Goal: Information Seeking & Learning: Learn about a topic

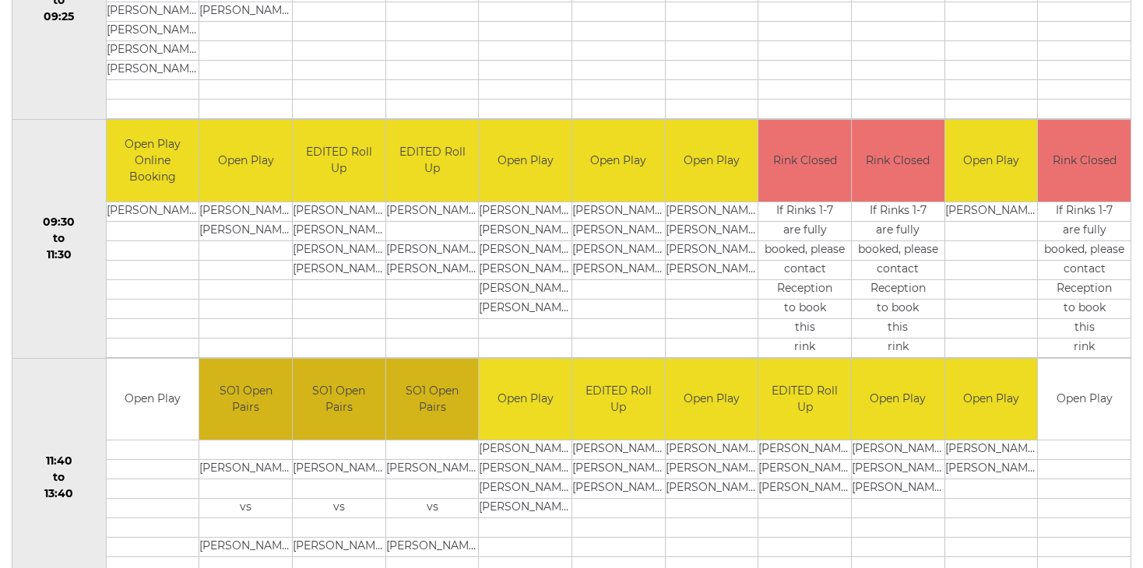
scroll to position [234, 0]
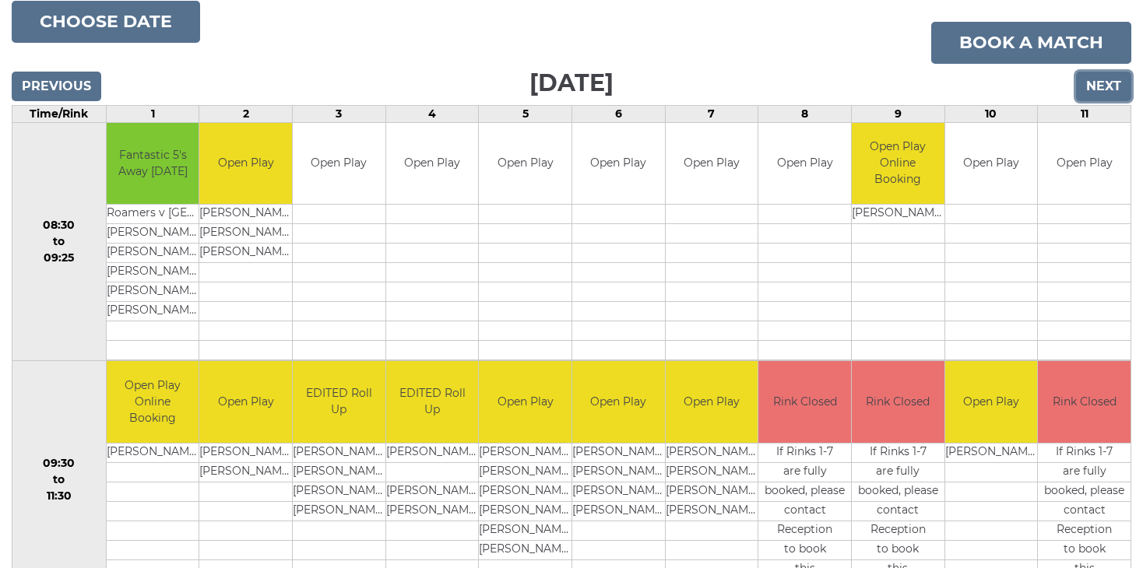
click at [1100, 89] on input "Next" at bounding box center [1103, 87] width 55 height 30
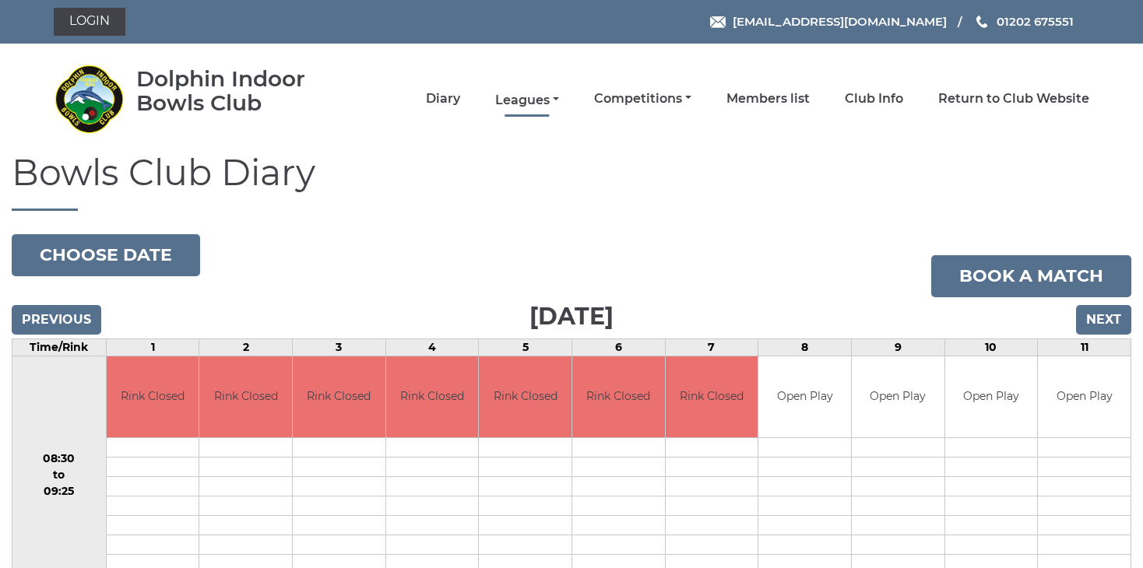
click at [527, 97] on link "Leagues" at bounding box center [527, 100] width 64 height 17
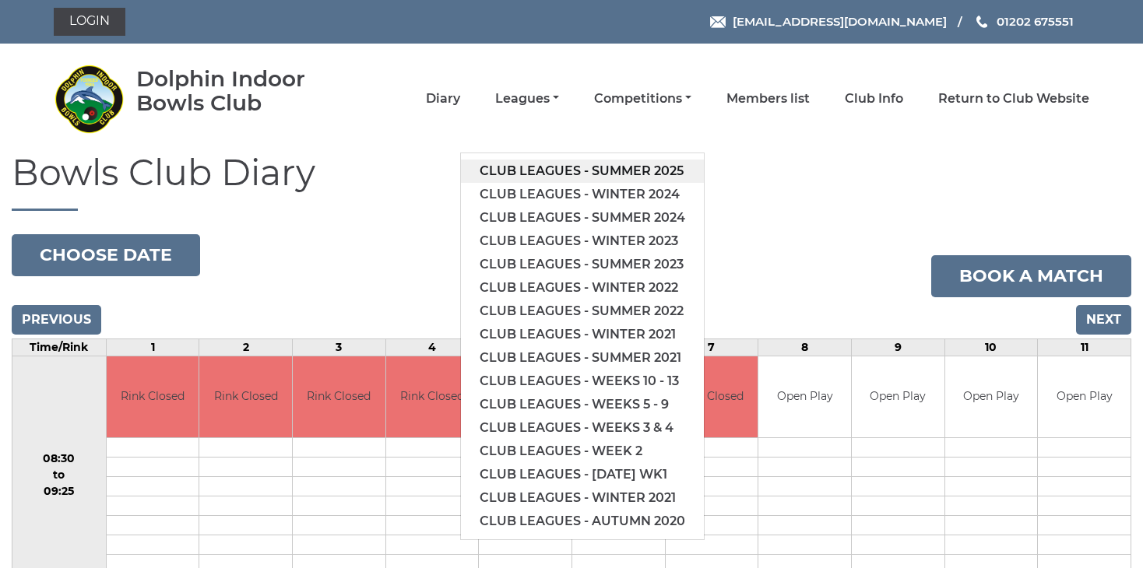
click at [608, 168] on link "Club leagues - Summer 2025" at bounding box center [582, 171] width 243 height 23
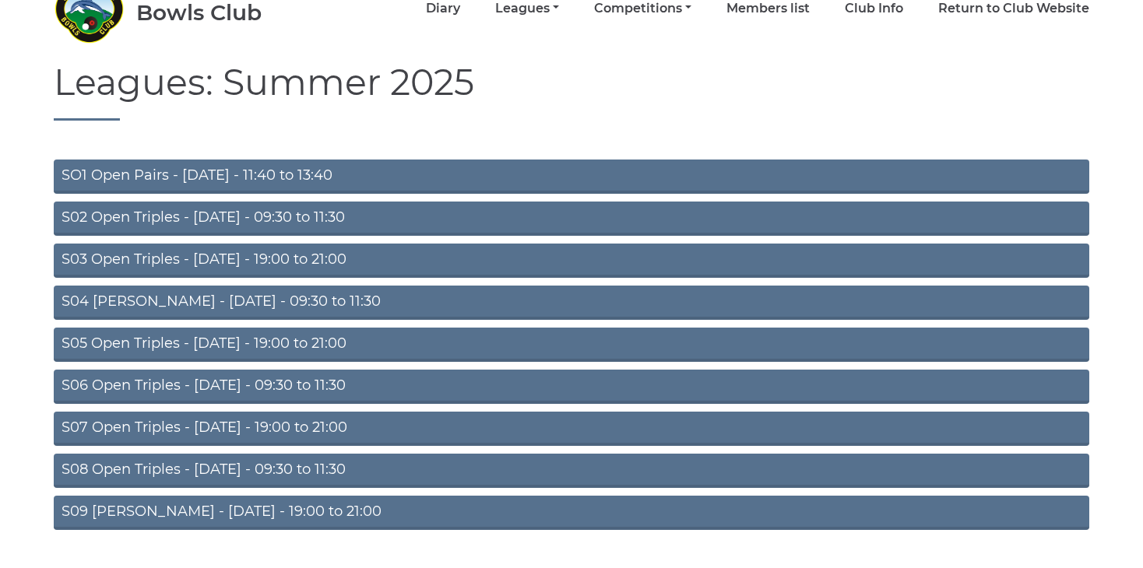
scroll to position [128, 0]
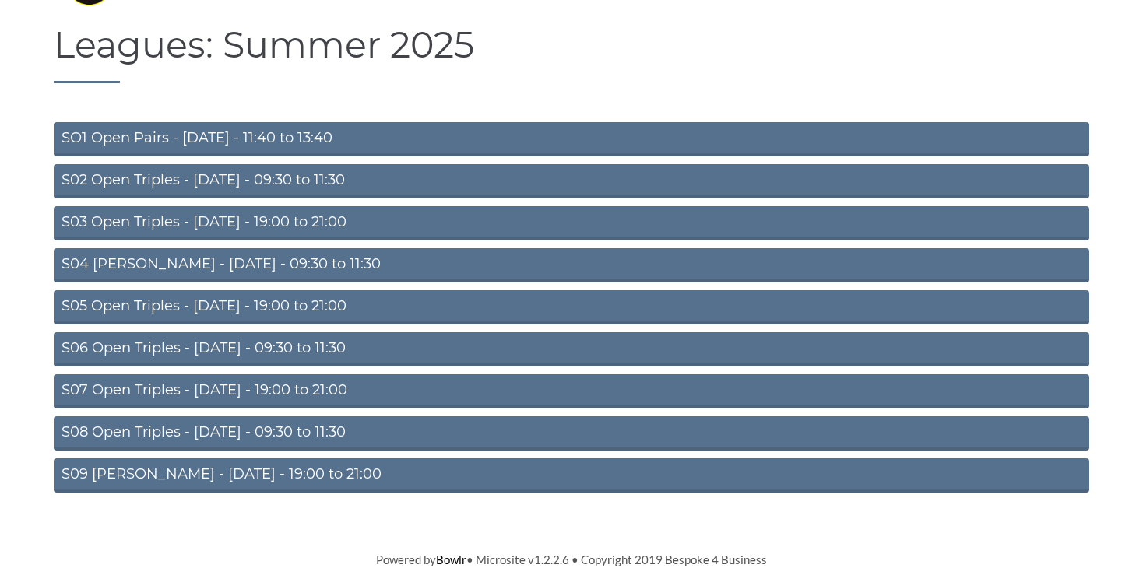
click at [287, 133] on link "SO1 Open Pairs - [DATE] - 11:40 to 13:40" at bounding box center [571, 139] width 1035 height 34
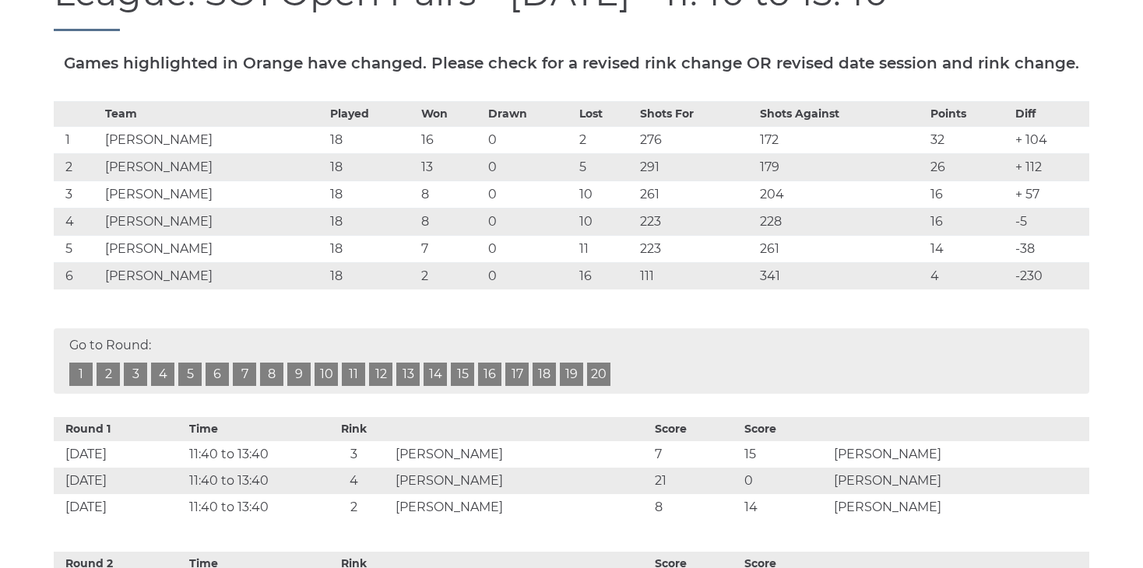
scroll to position [241, 0]
